Goal: Find specific page/section: Find specific page/section

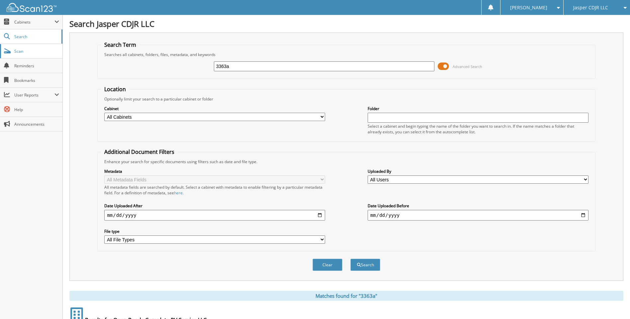
click at [12, 53] on link "Scan" at bounding box center [31, 51] width 62 height 14
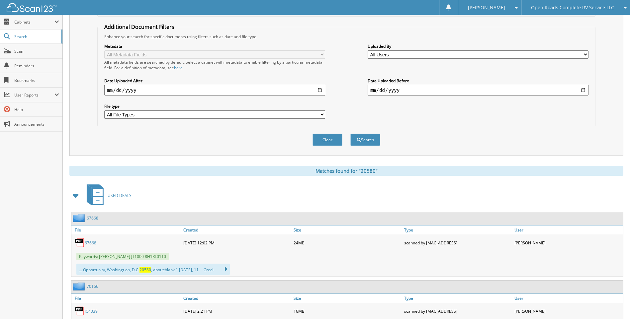
scroll to position [133, 0]
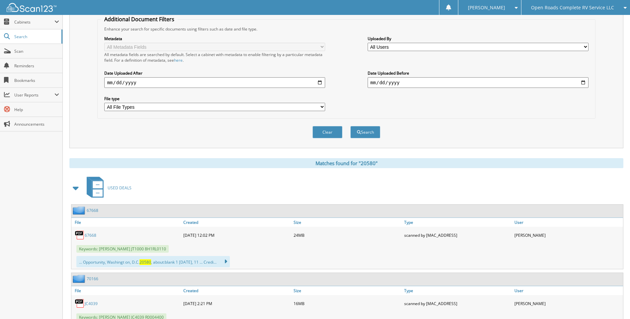
click at [75, 187] on span at bounding box center [75, 188] width 9 height 12
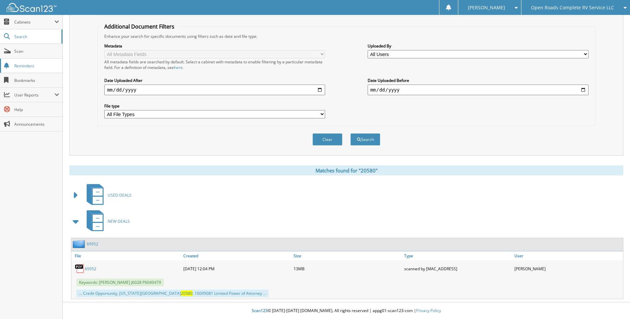
drag, startPoint x: 22, startPoint y: 50, endPoint x: 44, endPoint y: 69, distance: 28.9
click at [22, 50] on span "Scan" at bounding box center [36, 51] width 45 height 6
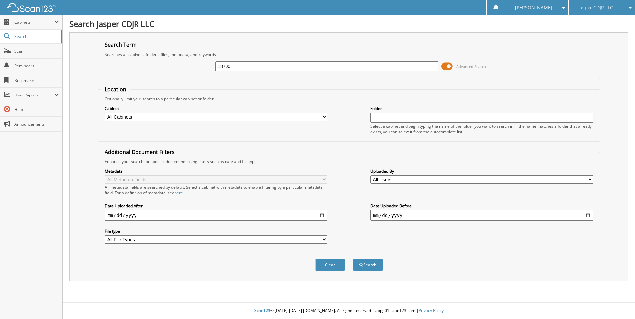
type input "18700"
click at [353, 259] on button "Search" at bounding box center [368, 265] width 30 height 12
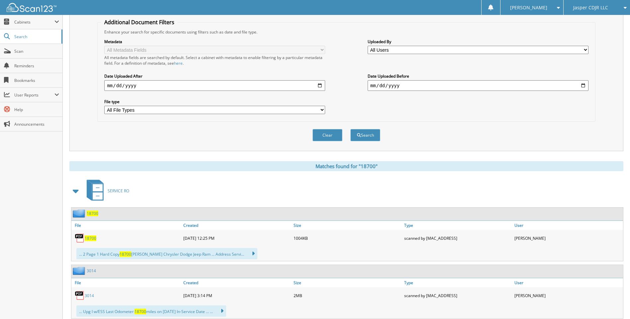
scroll to position [133, 0]
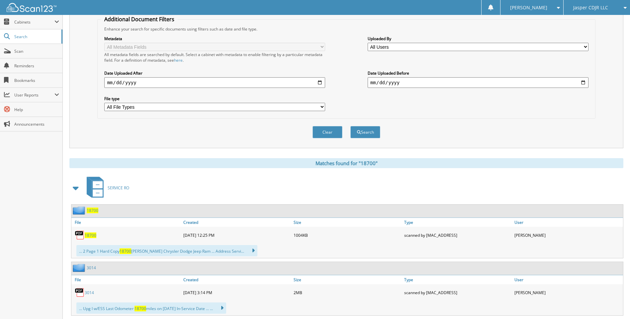
click at [76, 190] on span at bounding box center [75, 188] width 9 height 12
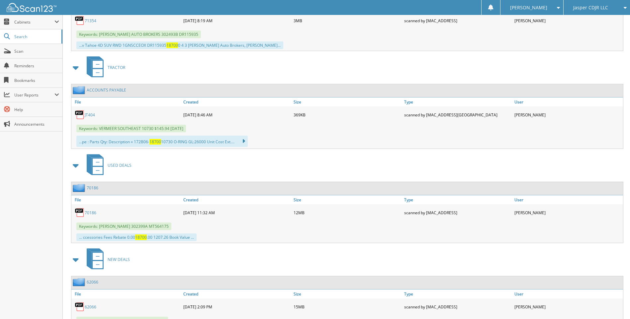
scroll to position [917, 0]
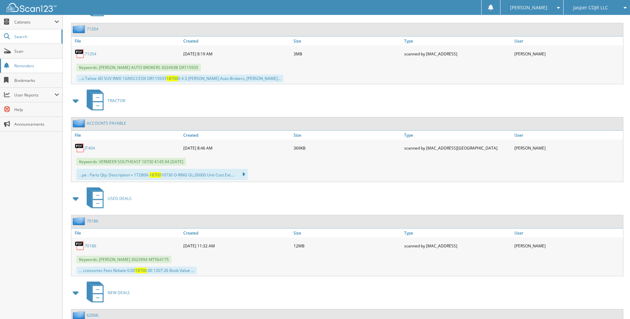
drag, startPoint x: 20, startPoint y: 48, endPoint x: 44, endPoint y: 59, distance: 26.9
click at [20, 48] on link "Scan" at bounding box center [31, 51] width 62 height 14
